Goal: Transaction & Acquisition: Purchase product/service

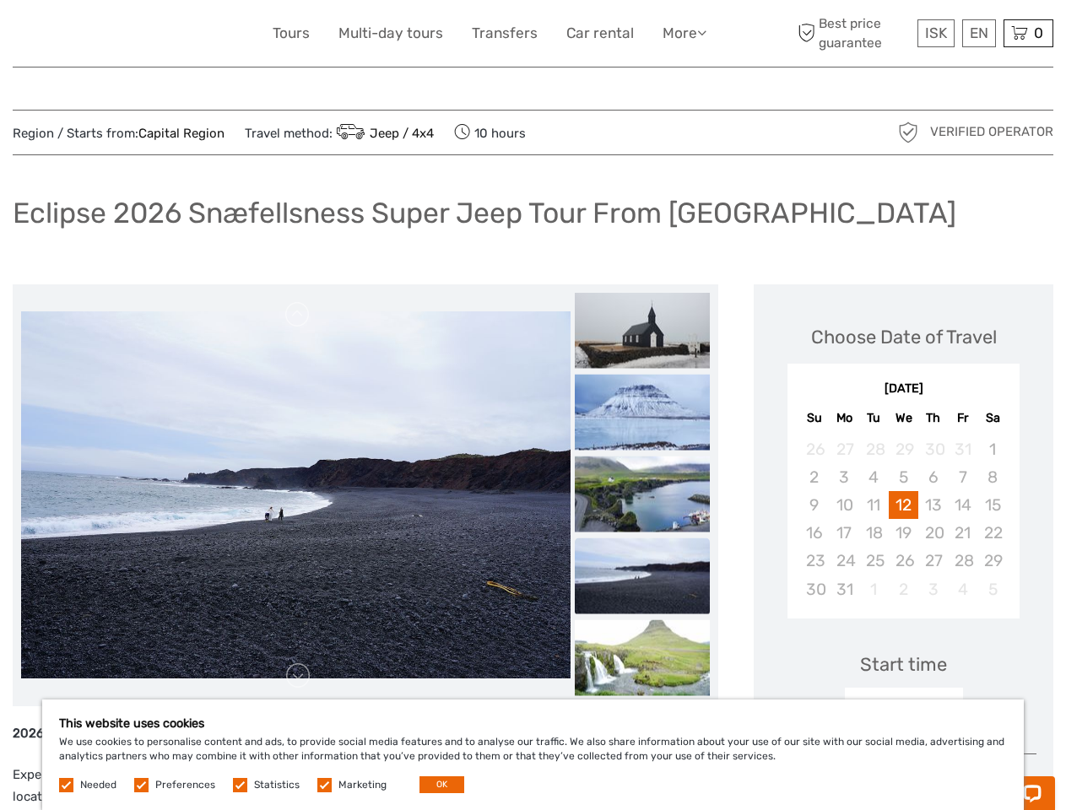
click at [683, 33] on link "More" at bounding box center [684, 33] width 44 height 24
click at [703, 32] on icon at bounding box center [701, 32] width 9 height 14
click at [935, 33] on span "ISK" at bounding box center [936, 32] width 22 height 17
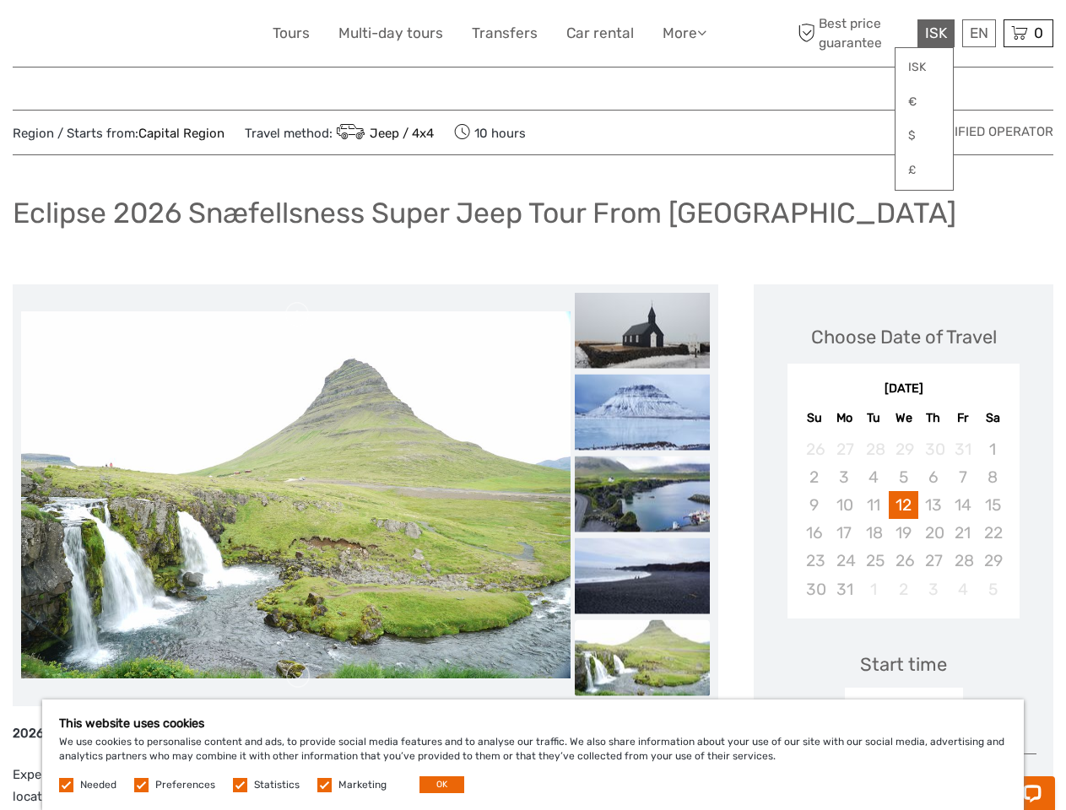
click at [978, 33] on div "EN English Español Deutsch" at bounding box center [979, 33] width 34 height 28
click at [1028, 33] on div "0 Items Total 0 ISK Checkout The shopping cart is empty." at bounding box center [1028, 33] width 50 height 28
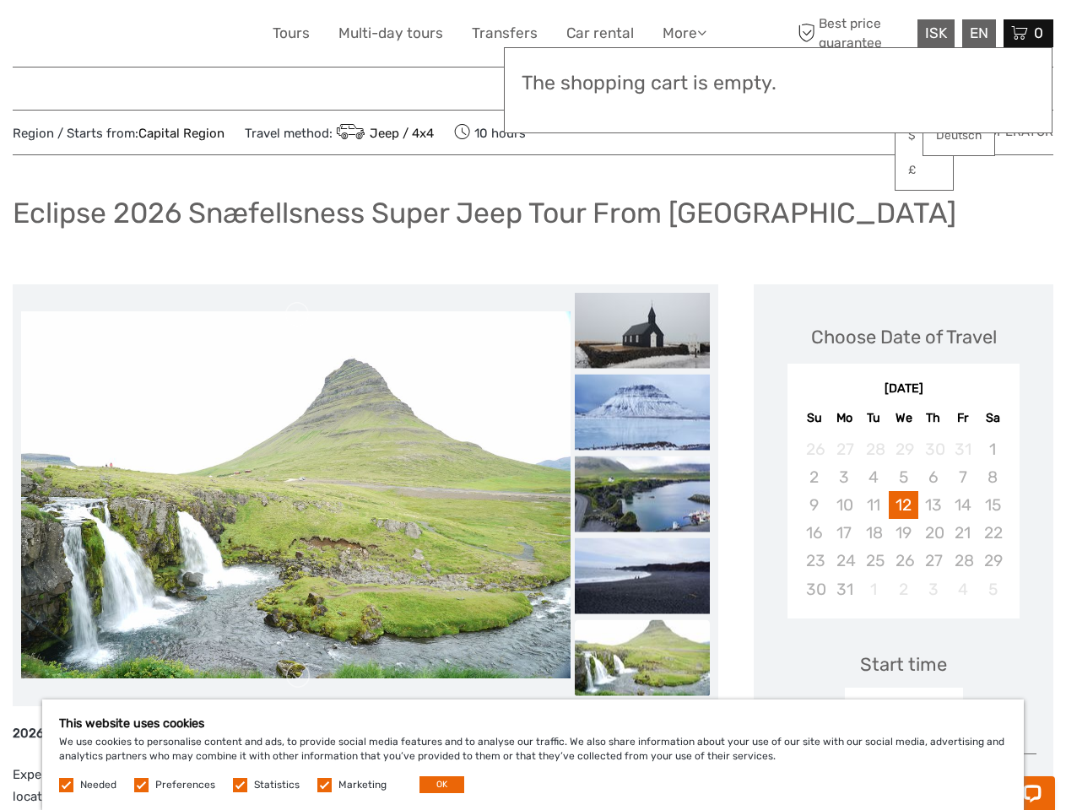
click at [295, 495] on img at bounding box center [295, 494] width 549 height 367
click at [298, 315] on link at bounding box center [297, 314] width 27 height 27
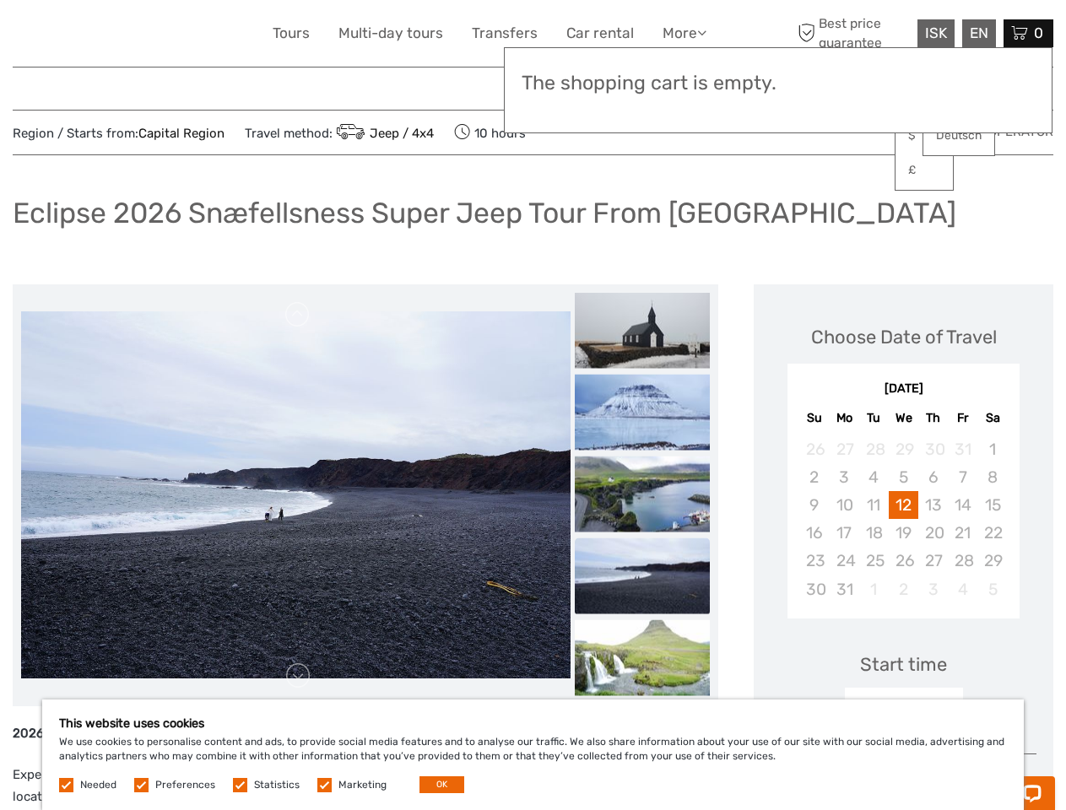
click at [298, 676] on link at bounding box center [297, 675] width 27 height 27
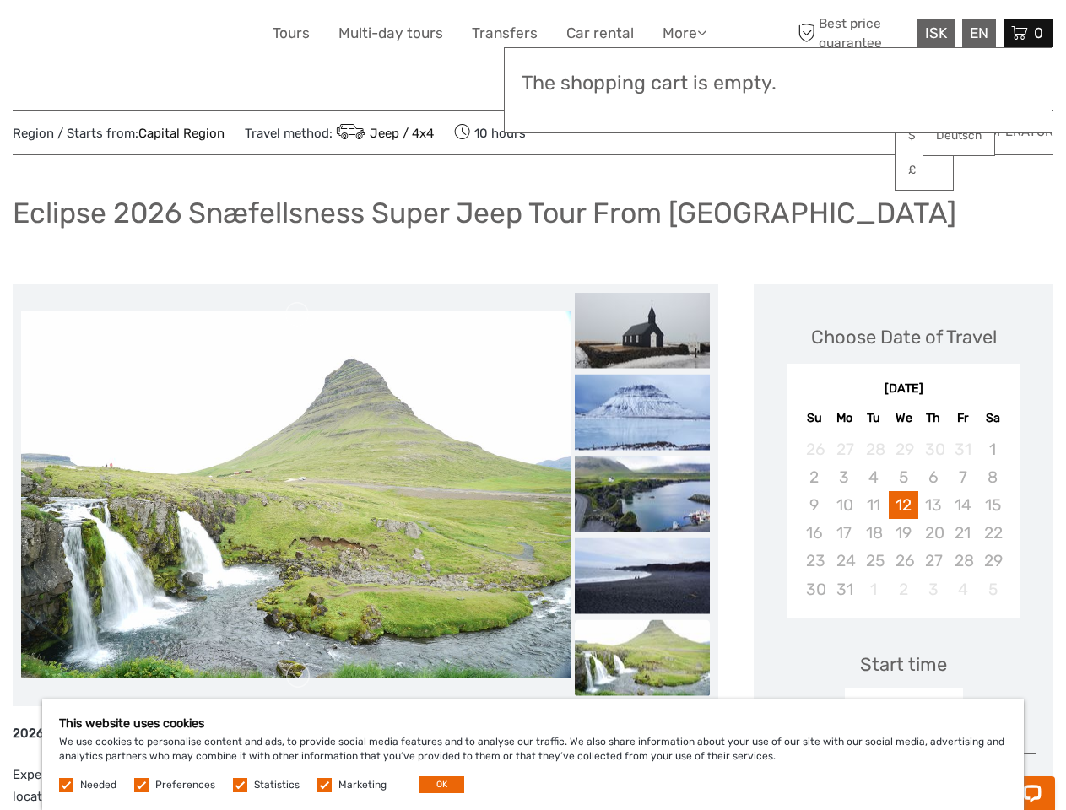
click at [642, 330] on img at bounding box center [642, 330] width 135 height 76
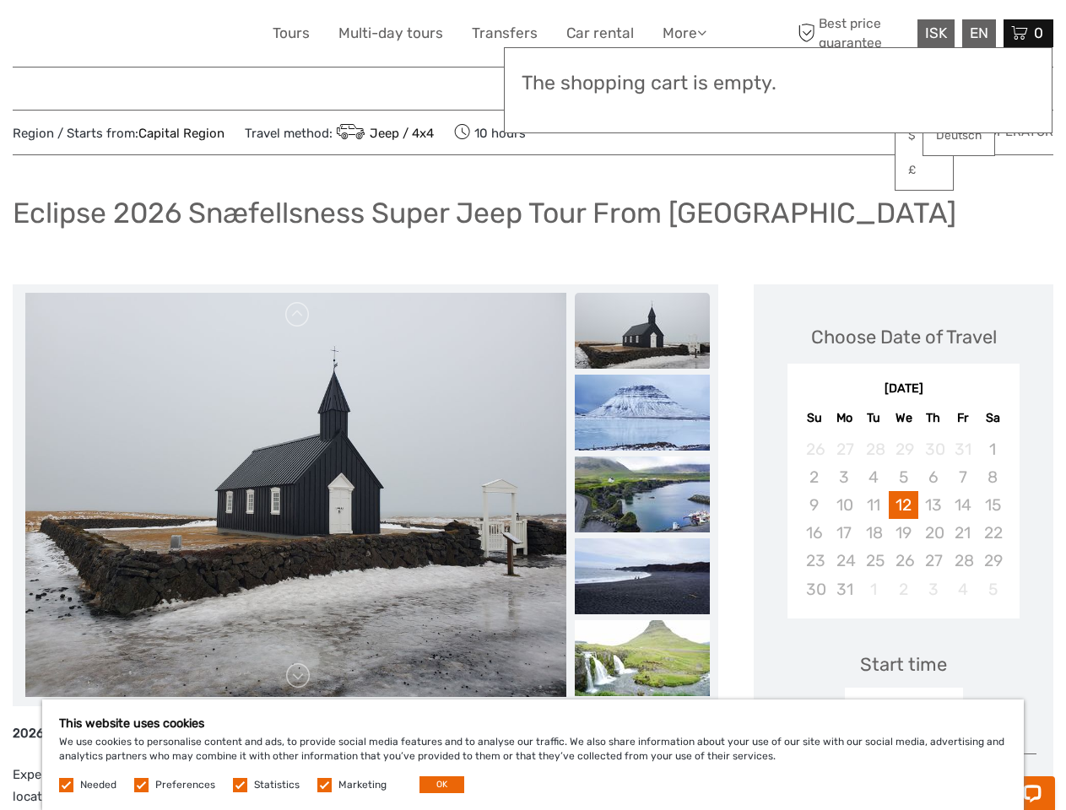
click at [642, 412] on img at bounding box center [642, 413] width 135 height 76
